Goal: Navigation & Orientation: Find specific page/section

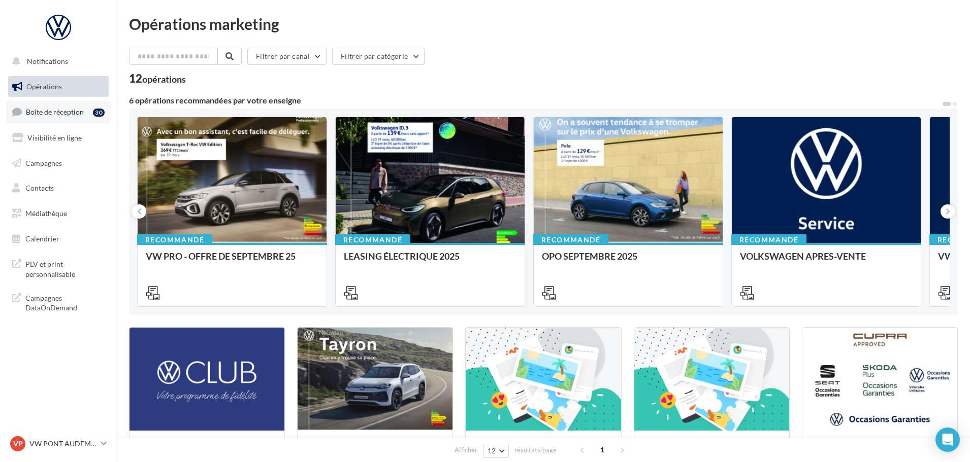
click at [77, 109] on span "Boîte de réception" at bounding box center [55, 112] width 58 height 9
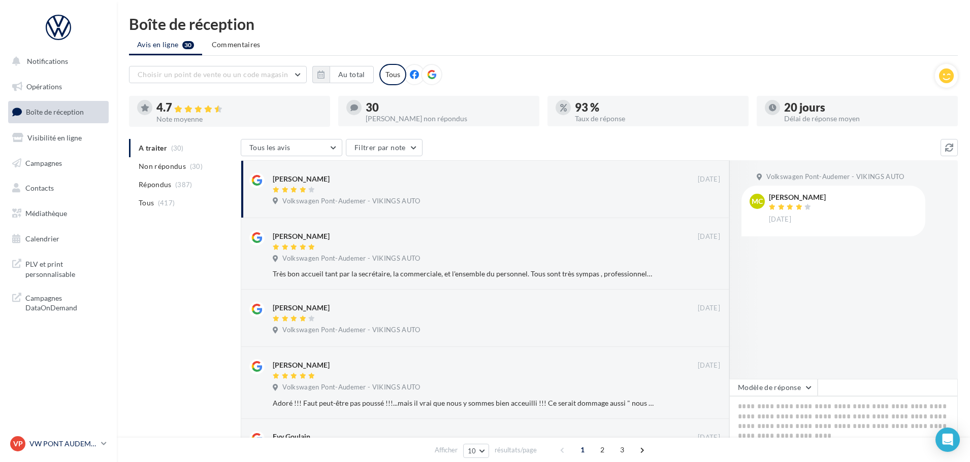
click at [58, 443] on p "VW PONT AUDEMER" at bounding box center [63, 444] width 68 height 10
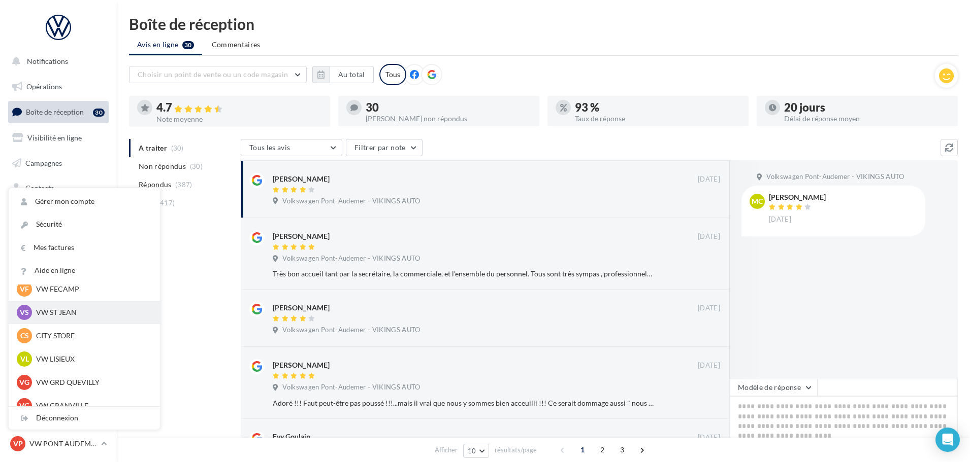
scroll to position [203, 0]
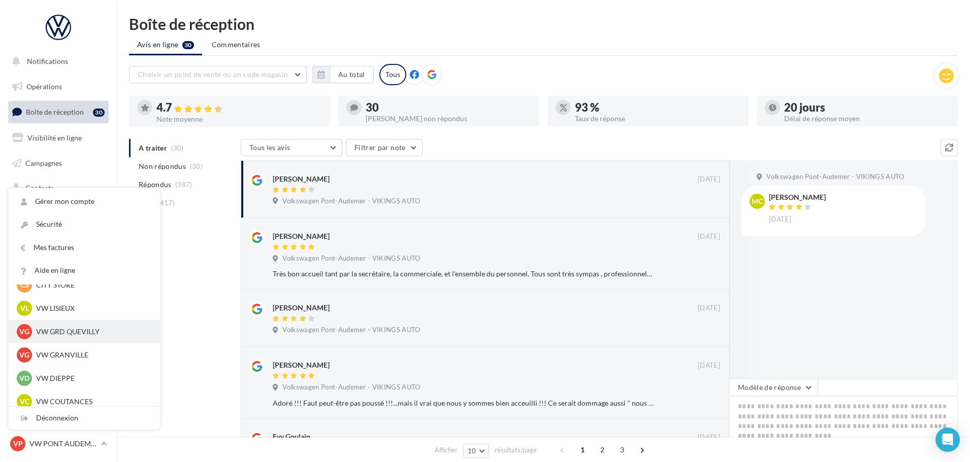
click at [79, 334] on p "VW GRD QUEVILLY" at bounding box center [92, 332] width 112 height 10
